Goal: Check status

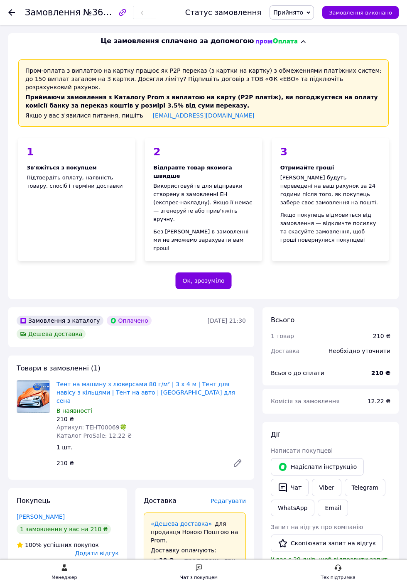
click at [12, 12] on use at bounding box center [11, 12] width 7 height 7
